Goal: Navigation & Orientation: Find specific page/section

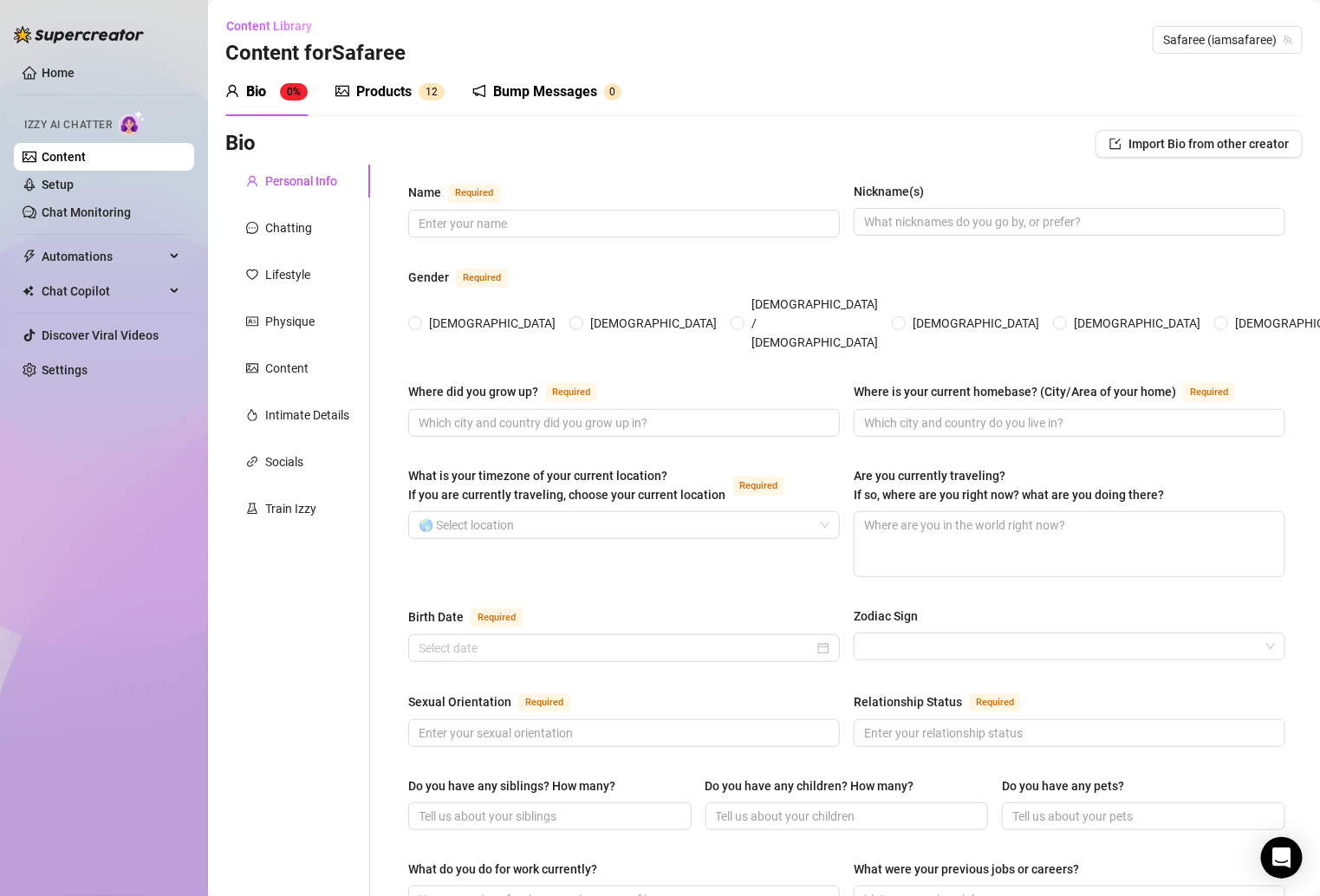
click at [361, 95] on div "Products" at bounding box center [384, 91] width 56 height 20
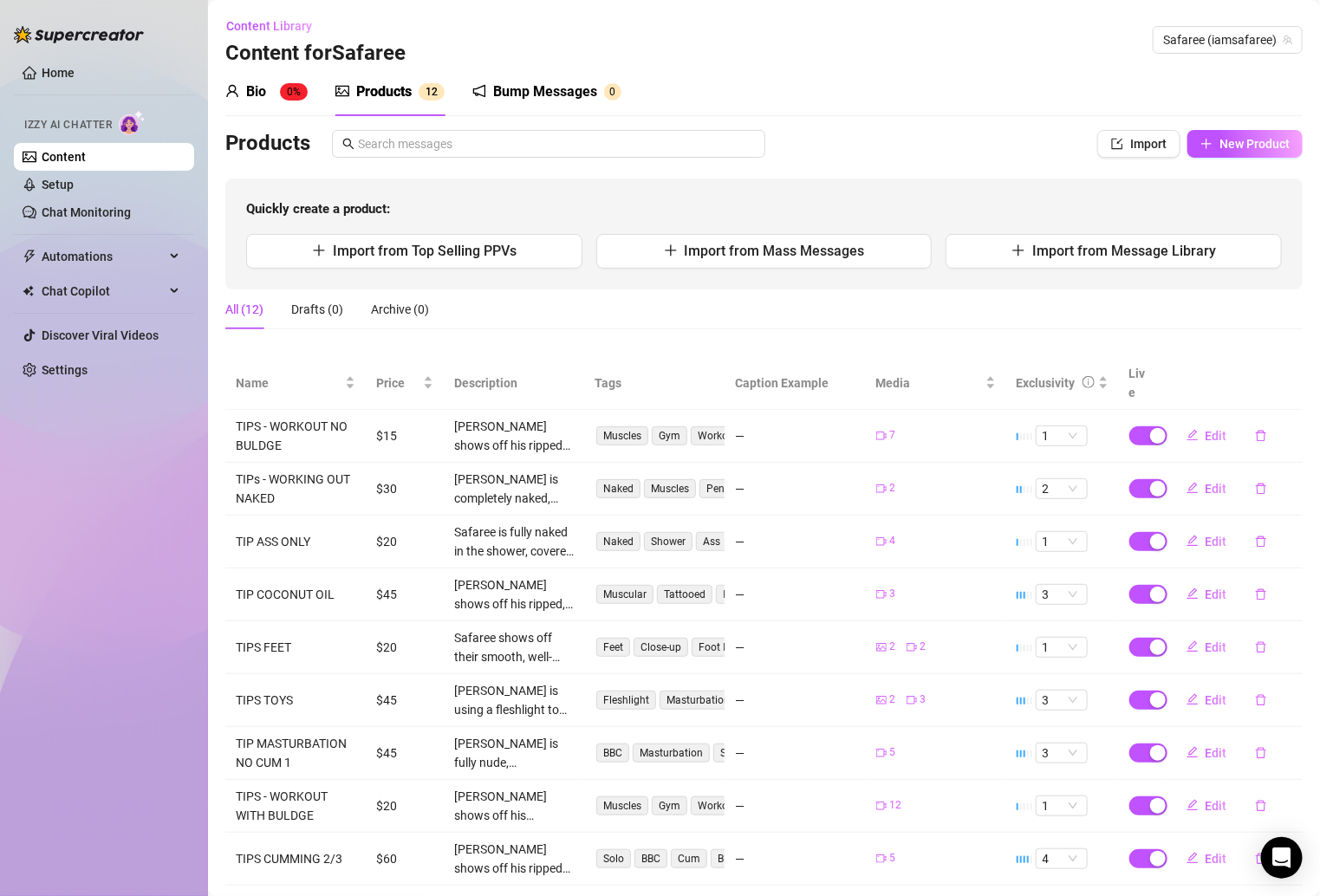
click at [264, 93] on div "Bio" at bounding box center [255, 91] width 20 height 20
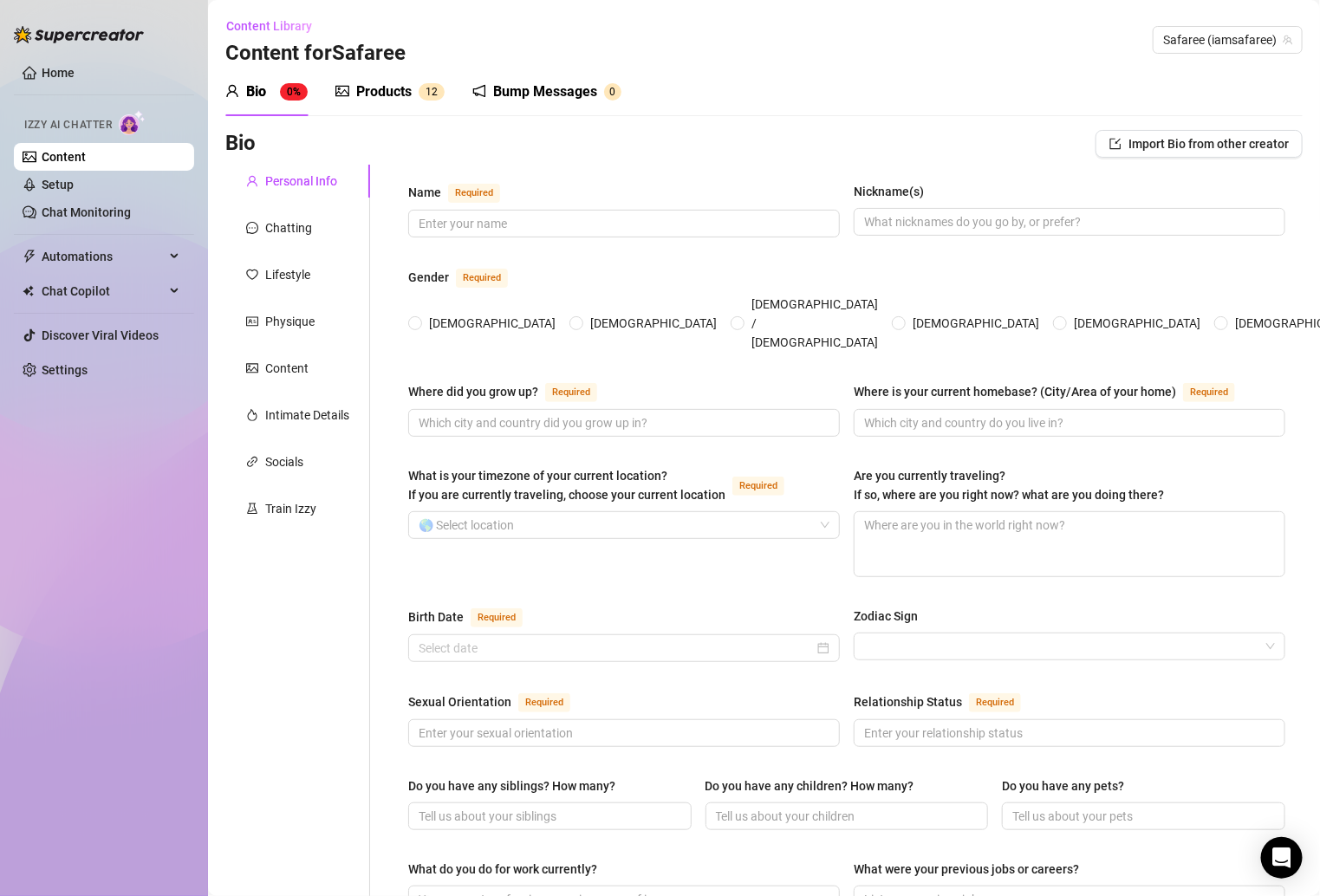
click at [406, 84] on div "Products" at bounding box center [384, 91] width 56 height 20
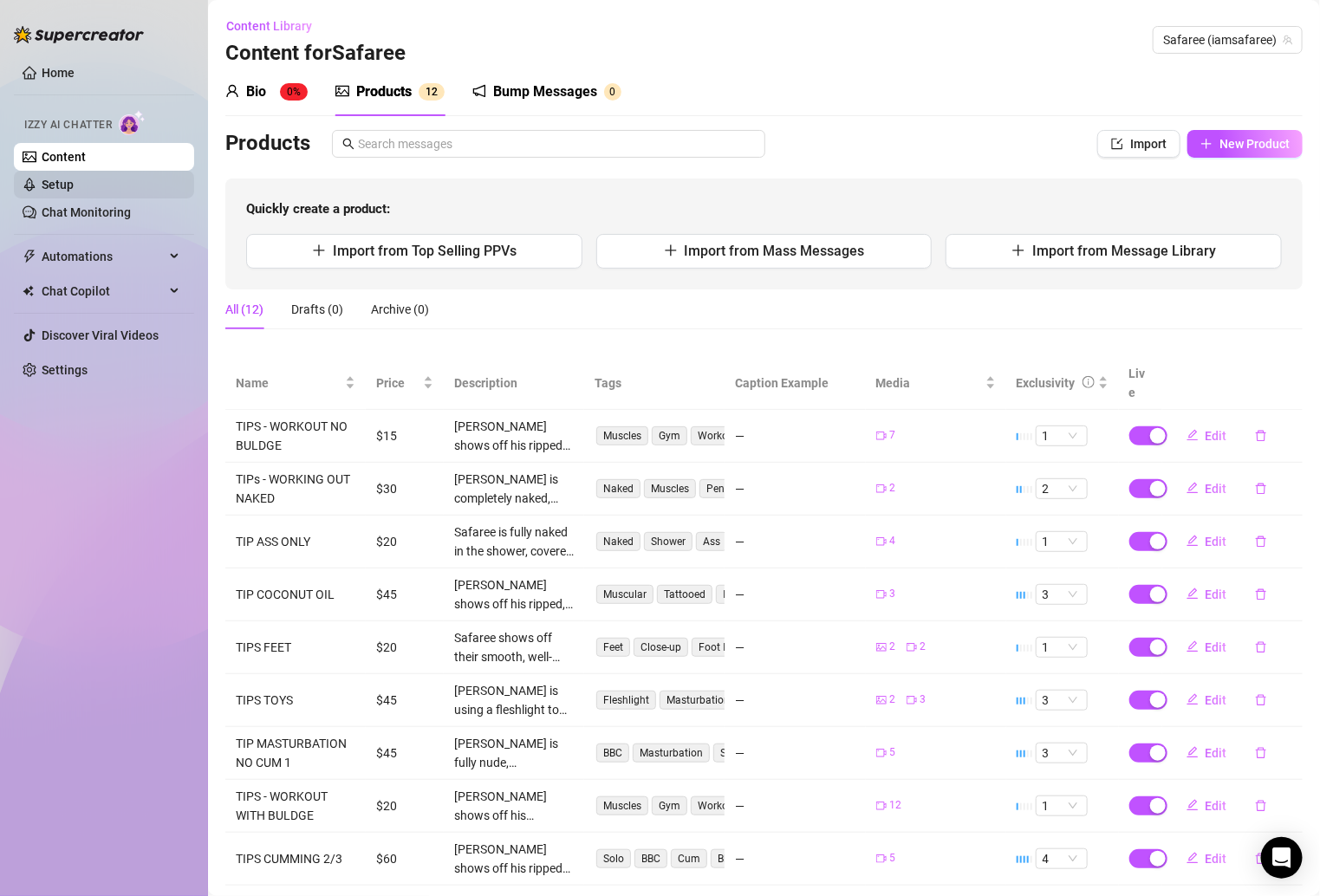
click at [68, 188] on link "Setup" at bounding box center [58, 184] width 32 height 14
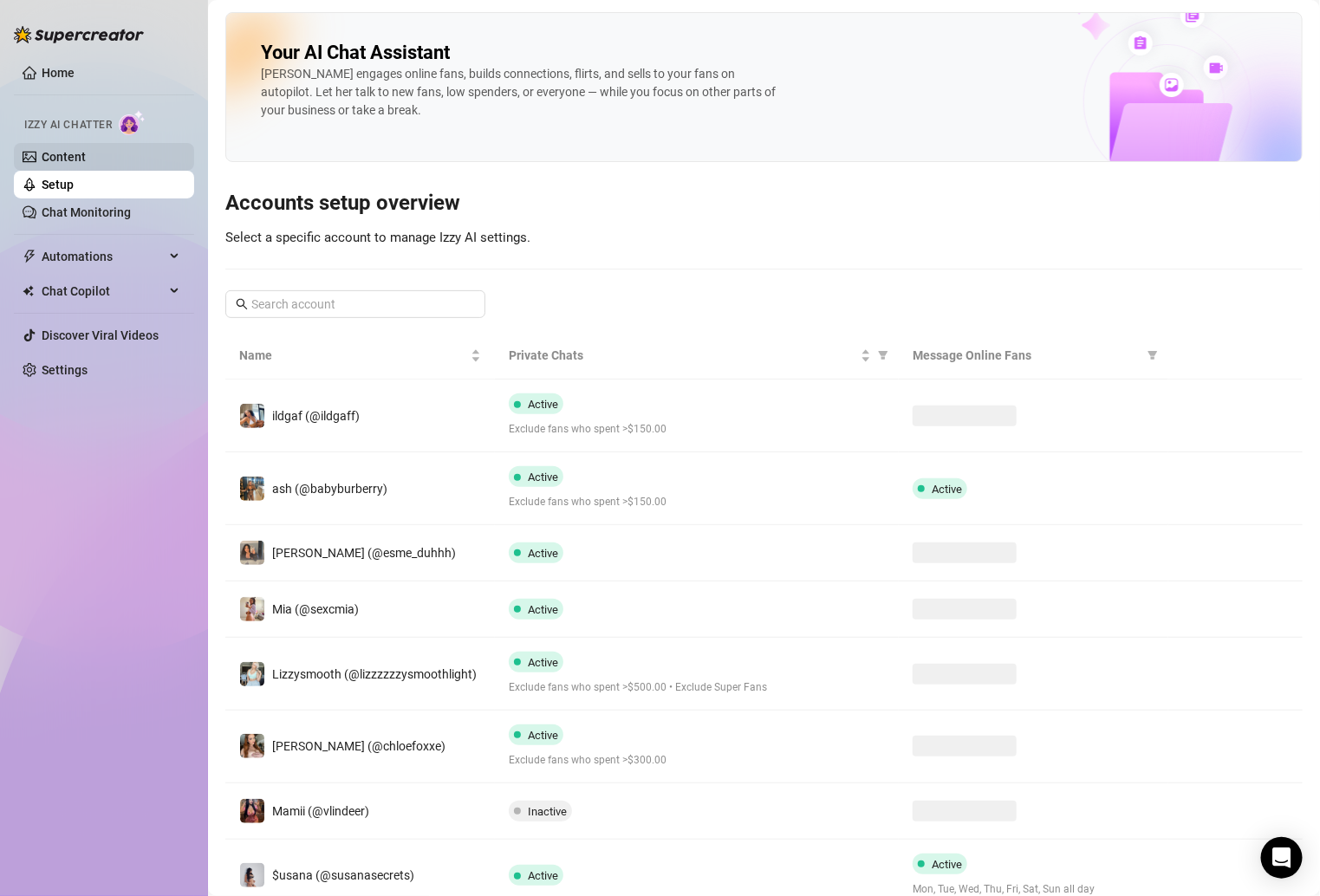
click at [86, 162] on link "Content" at bounding box center [63, 156] width 44 height 14
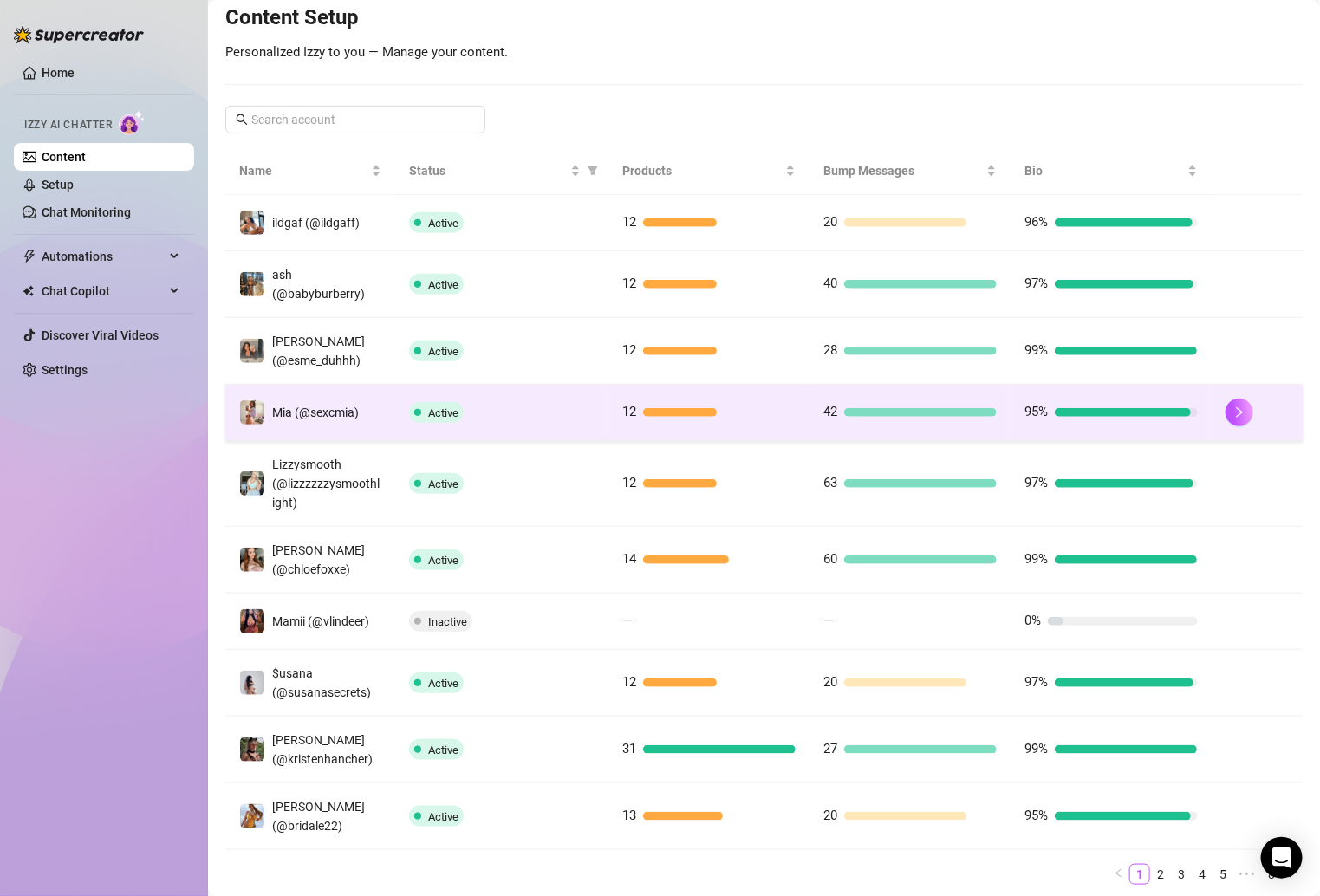
scroll to position [265, 0]
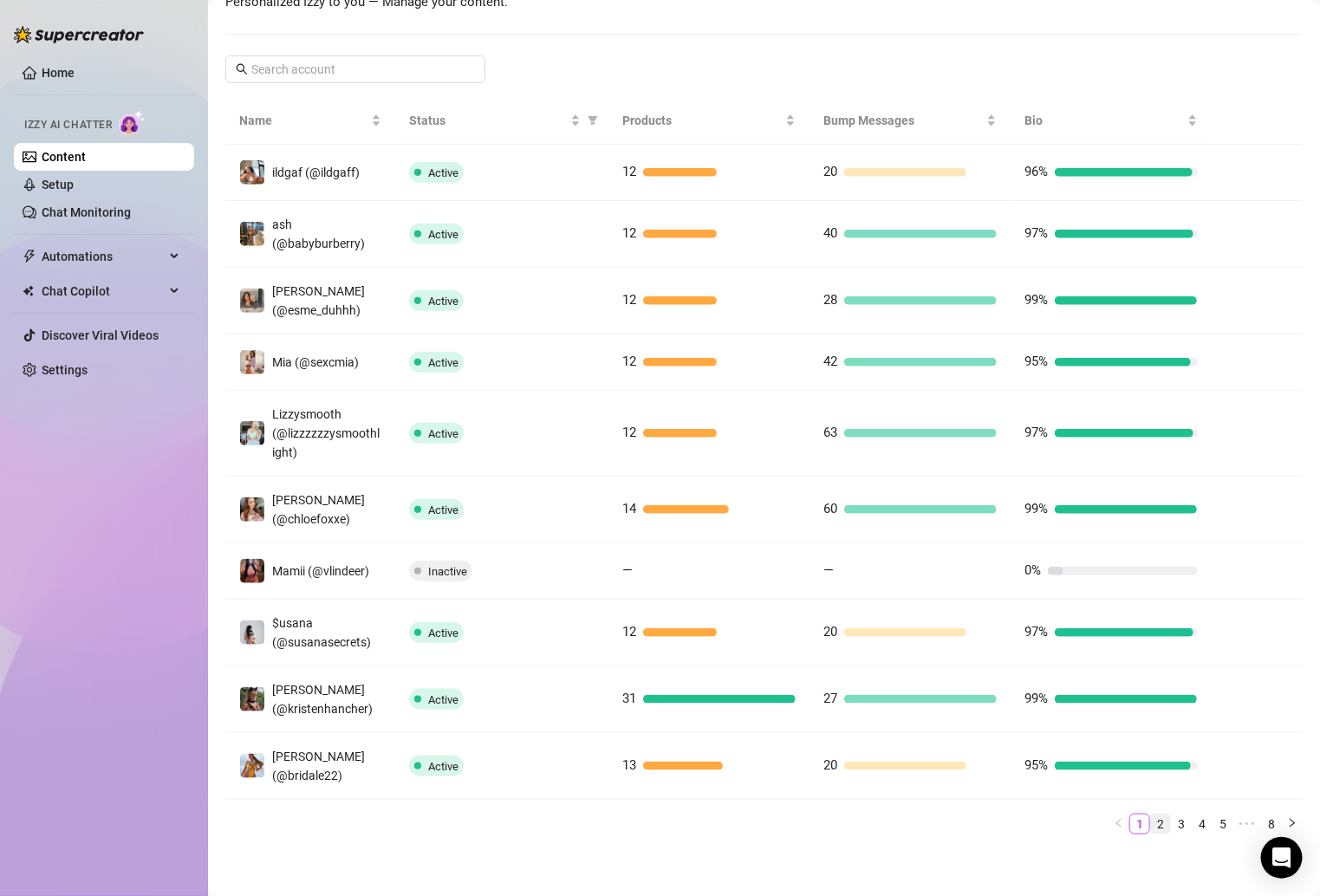
click at [1151, 821] on link "2" at bounding box center [1161, 824] width 19 height 19
